Goal: Browse casually: Explore the website without a specific task or goal

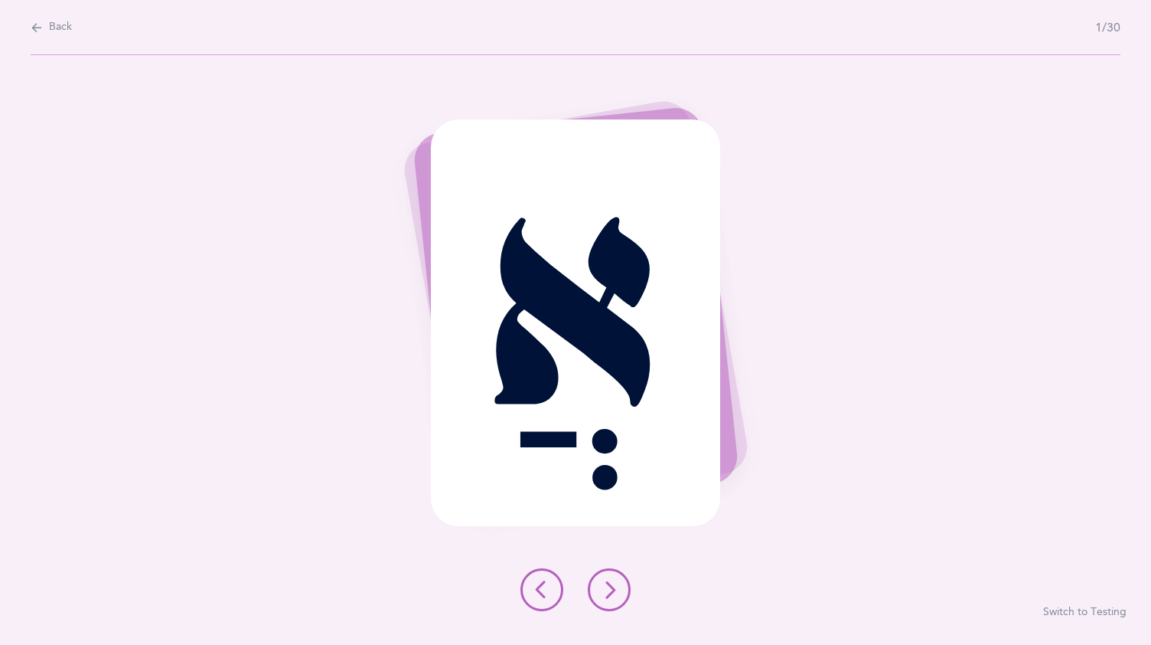
click at [614, 596] on icon at bounding box center [609, 589] width 18 height 18
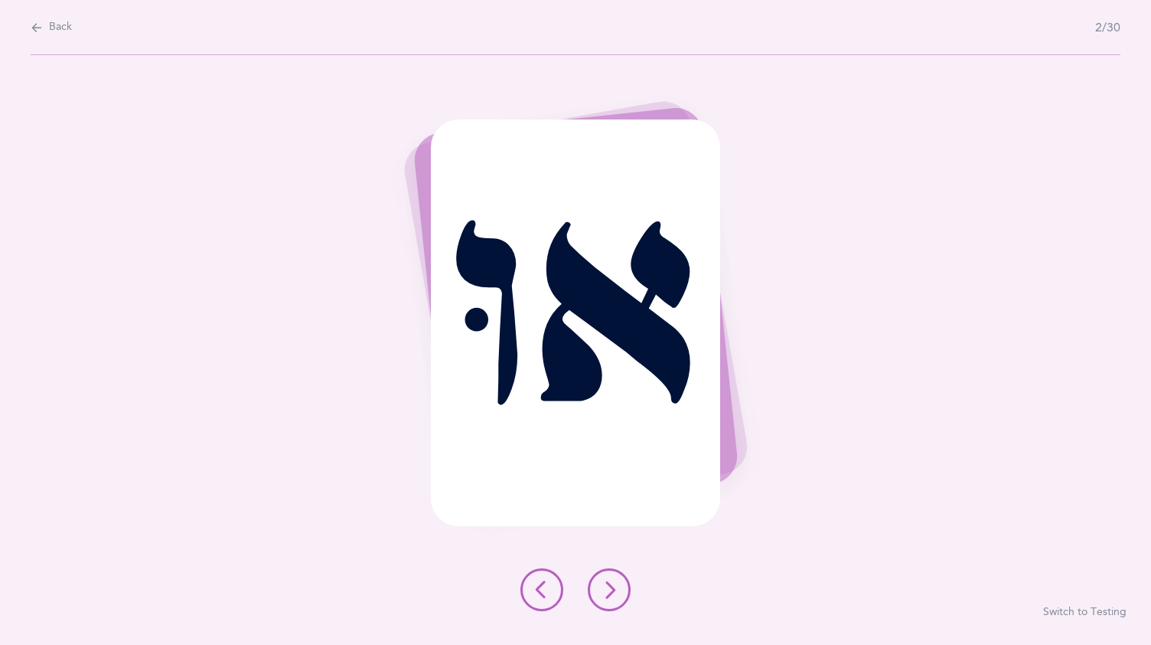
click at [614, 596] on icon at bounding box center [609, 589] width 18 height 18
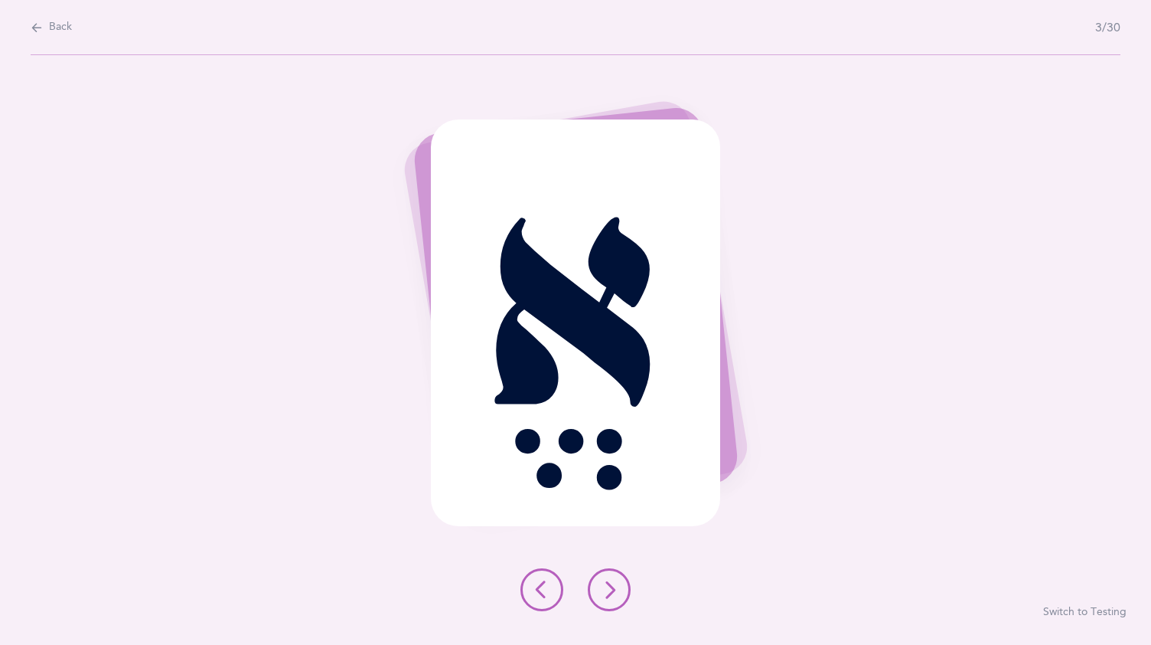
click at [614, 596] on icon at bounding box center [609, 589] width 18 height 18
click at [603, 586] on icon at bounding box center [609, 589] width 18 height 18
click at [609, 585] on icon at bounding box center [609, 589] width 18 height 18
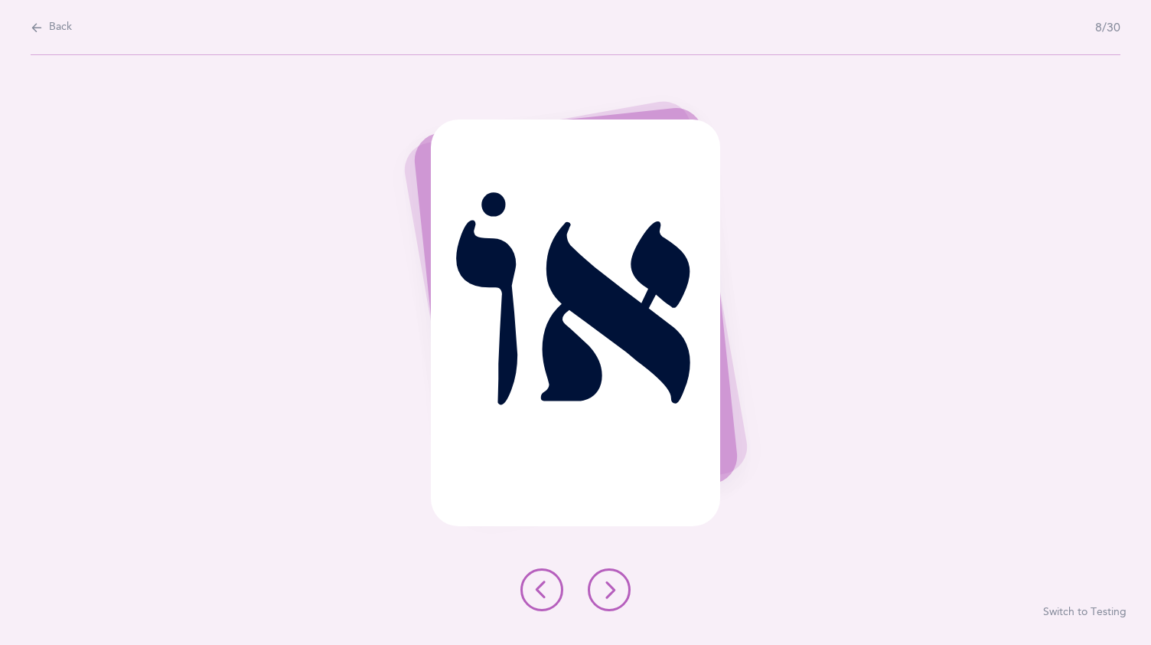
click at [609, 585] on icon at bounding box center [609, 589] width 18 height 18
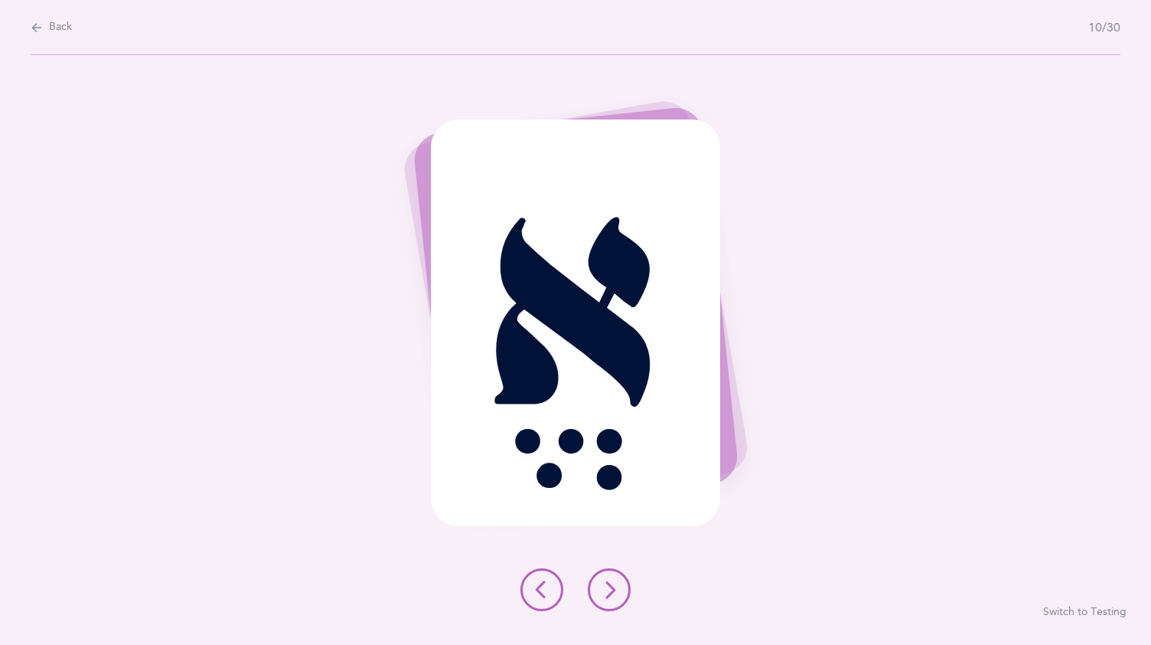
click at [609, 585] on icon at bounding box center [609, 589] width 18 height 18
drag, startPoint x: 609, startPoint y: 585, endPoint x: 597, endPoint y: 572, distance: 17.4
click at [597, 572] on button at bounding box center [609, 589] width 43 height 43
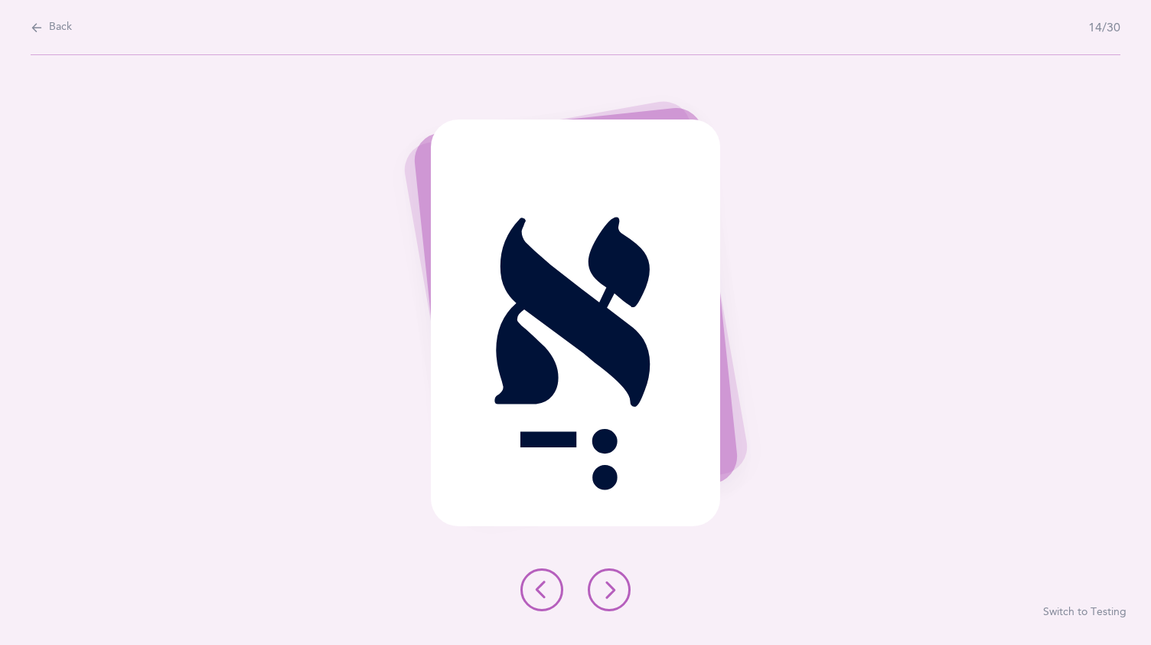
click at [597, 572] on button at bounding box center [609, 589] width 43 height 43
click at [588, 572] on div at bounding box center [575, 589] width 135 height 43
click at [608, 584] on icon at bounding box center [609, 589] width 18 height 18
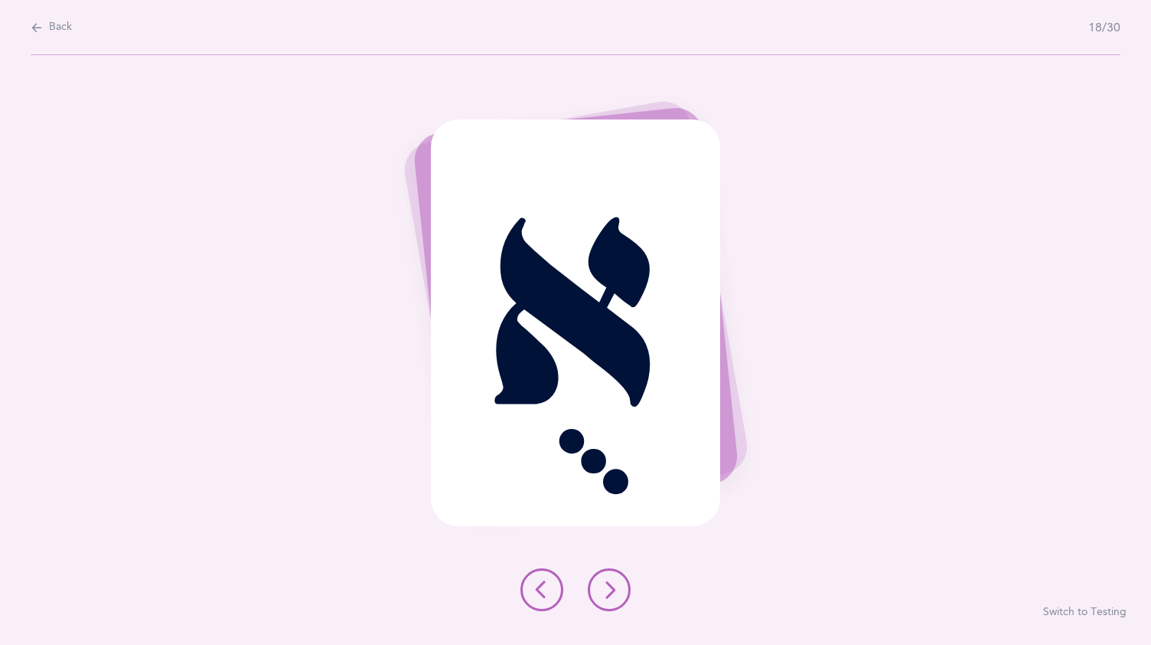
click at [601, 580] on icon at bounding box center [609, 589] width 18 height 18
click at [588, 571] on div at bounding box center [575, 589] width 135 height 43
click at [612, 587] on icon at bounding box center [609, 589] width 18 height 18
click at [612, 586] on icon at bounding box center [609, 589] width 18 height 18
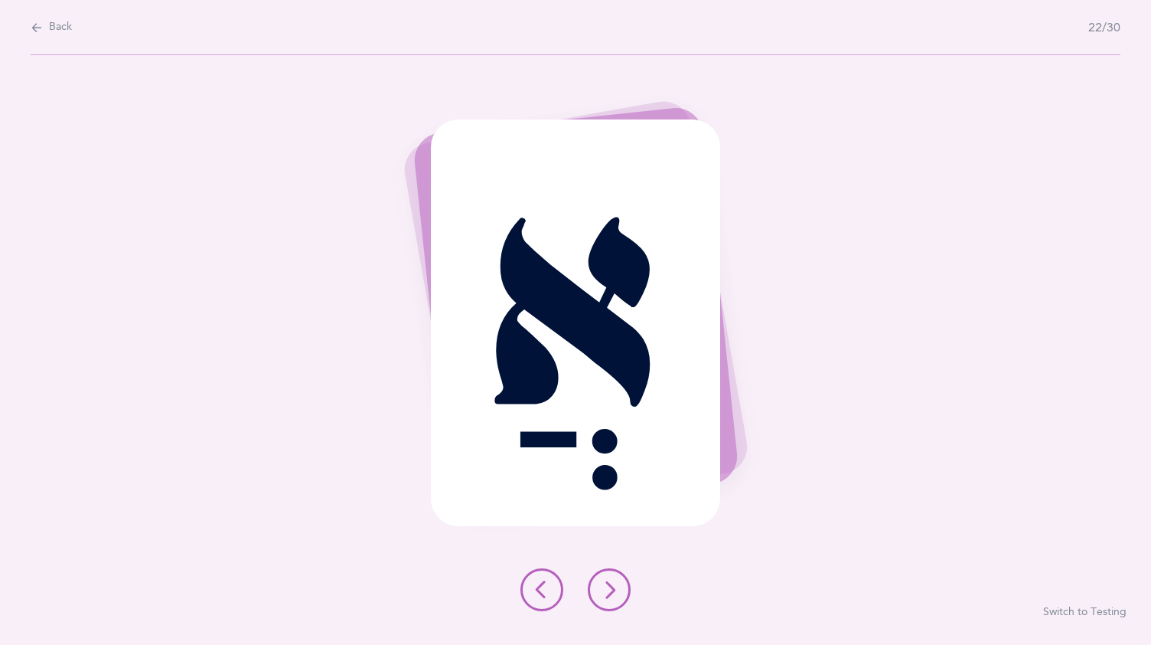
click at [612, 586] on icon at bounding box center [609, 589] width 18 height 18
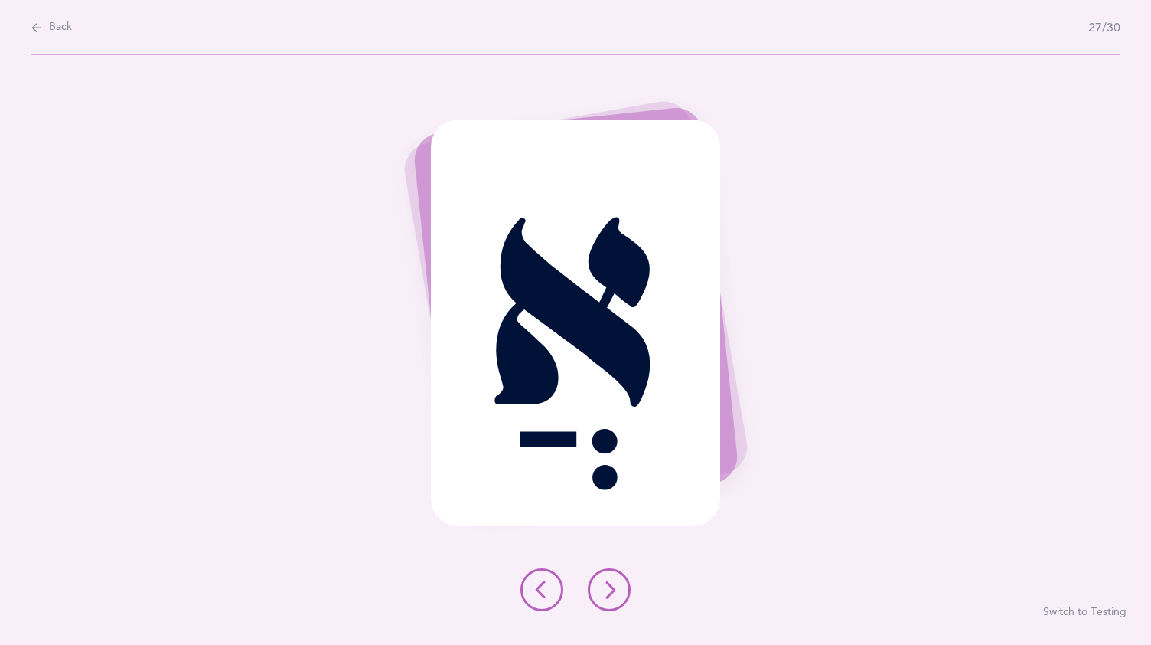
click at [612, 586] on icon at bounding box center [609, 589] width 18 height 18
